Goal: Task Accomplishment & Management: Use online tool/utility

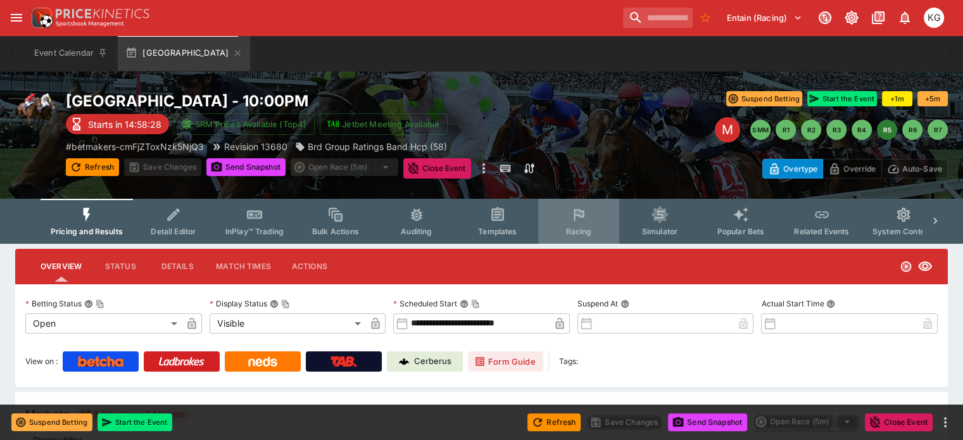
click at [585, 229] on span "Racing" at bounding box center [579, 232] width 26 height 10
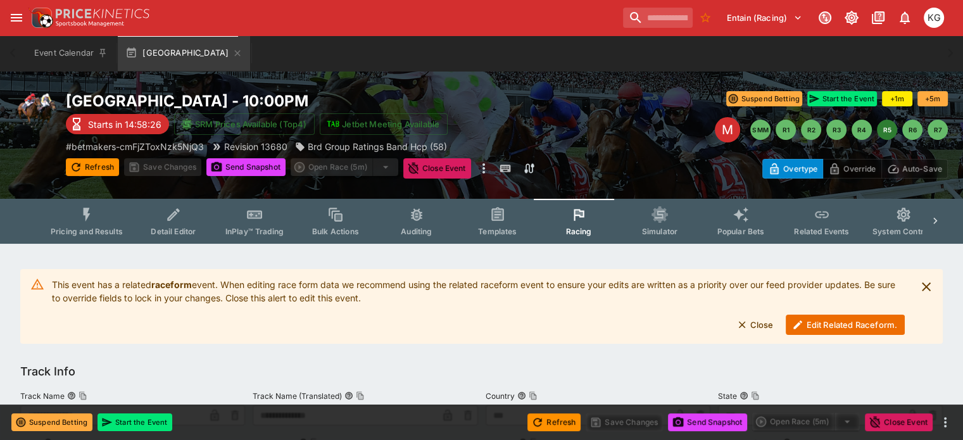
click at [830, 324] on button "Edit Related Raceform." at bounding box center [845, 325] width 119 height 20
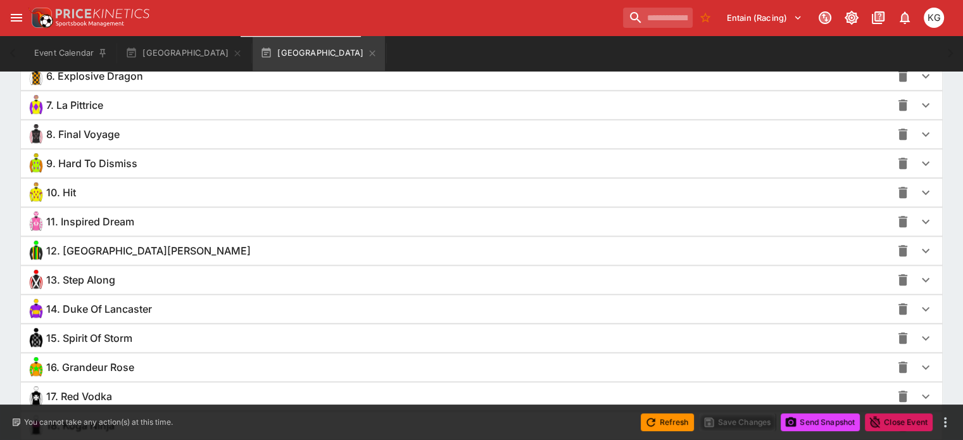
scroll to position [1184, 0]
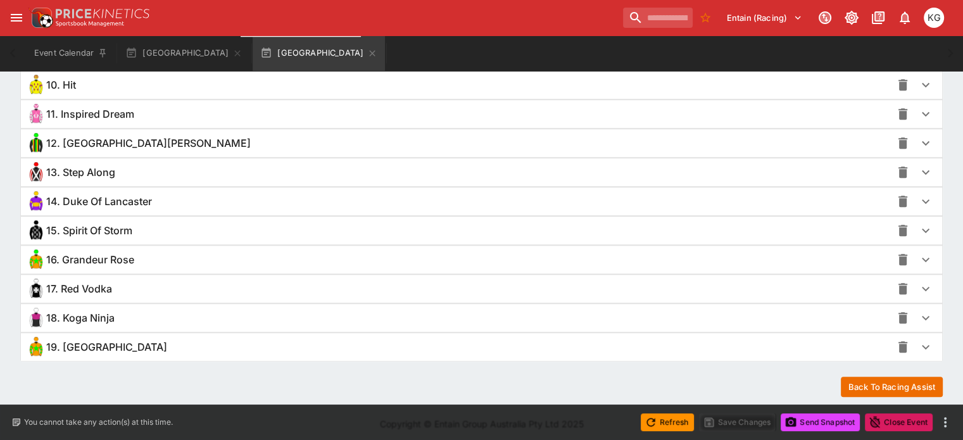
click at [918, 348] on icon "button" at bounding box center [925, 347] width 15 height 15
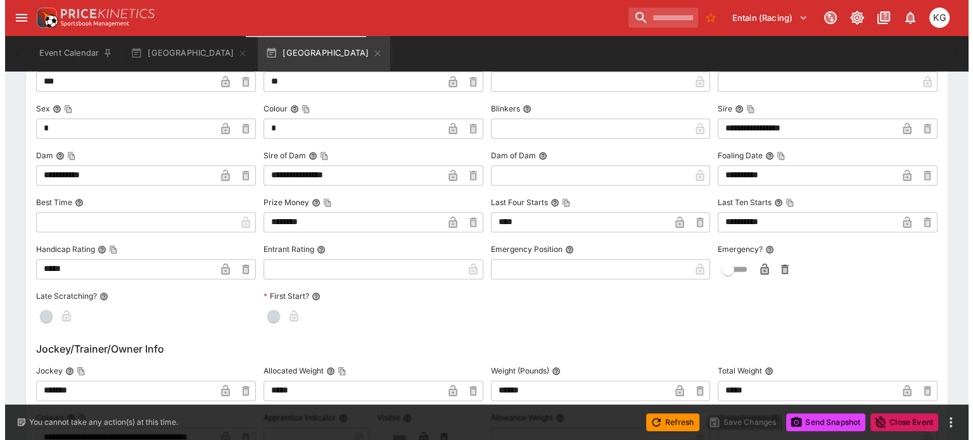
scroll to position [1691, 0]
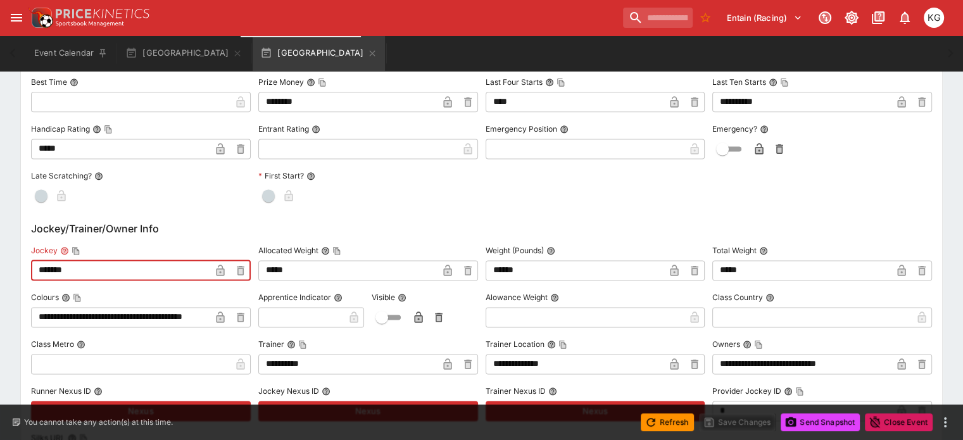
drag, startPoint x: 127, startPoint y: 267, endPoint x: 41, endPoint y: 264, distance: 86.8
click at [41, 264] on div "**********" at bounding box center [482, 440] width 922 height 1172
type input "**********"
click at [224, 269] on icon "button" at bounding box center [220, 271] width 6 height 5
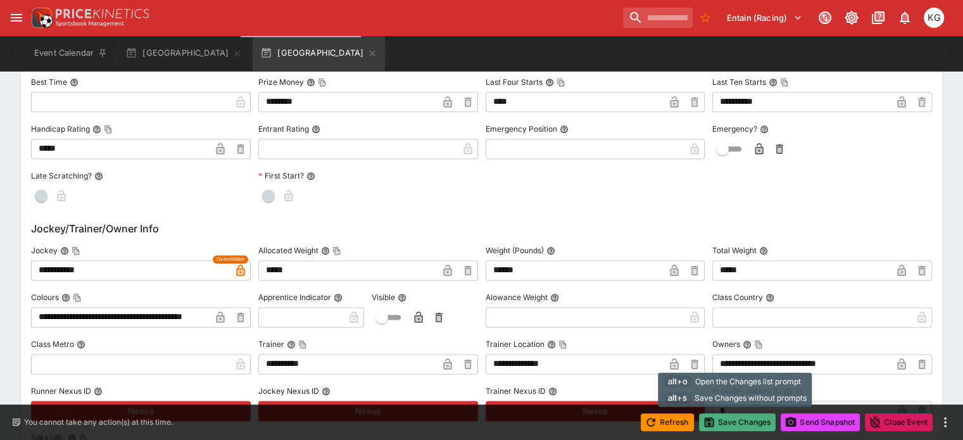
click at [737, 422] on button "Save Changes" at bounding box center [737, 423] width 77 height 18
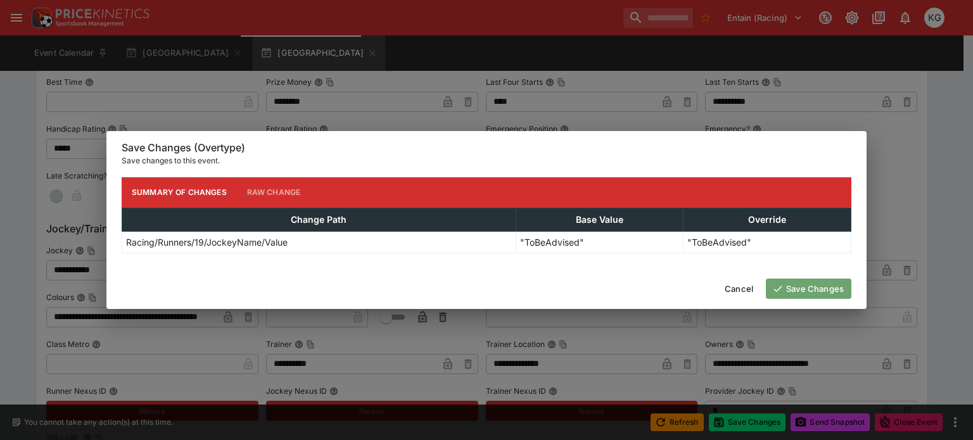
click at [819, 287] on button "Save Changes" at bounding box center [809, 289] width 86 height 20
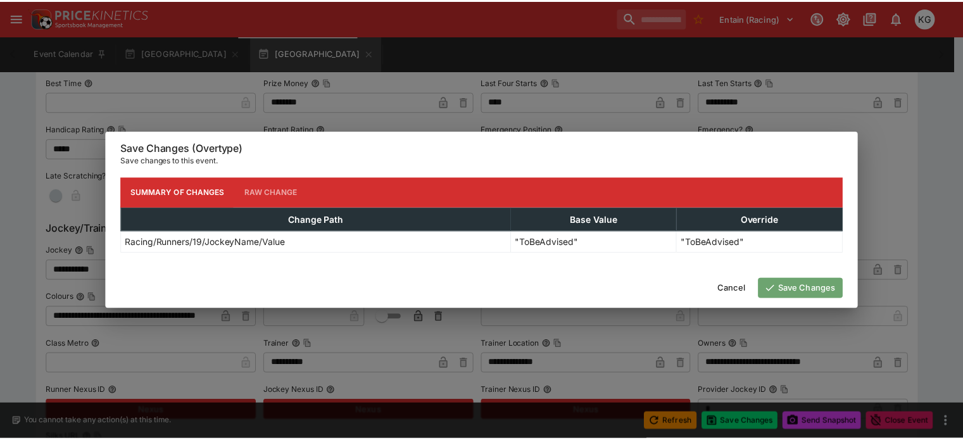
scroll to position [0, 0]
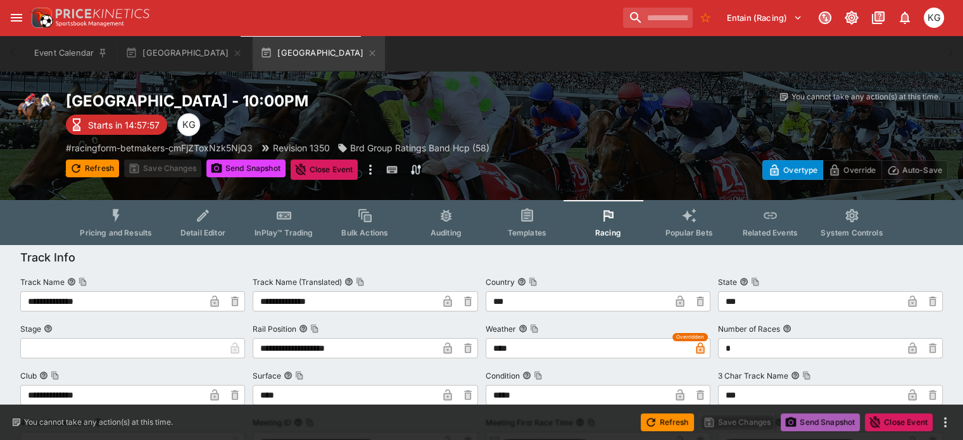
click at [808, 425] on button "Send Snapshot" at bounding box center [820, 423] width 79 height 18
